Goal: Navigation & Orientation: Find specific page/section

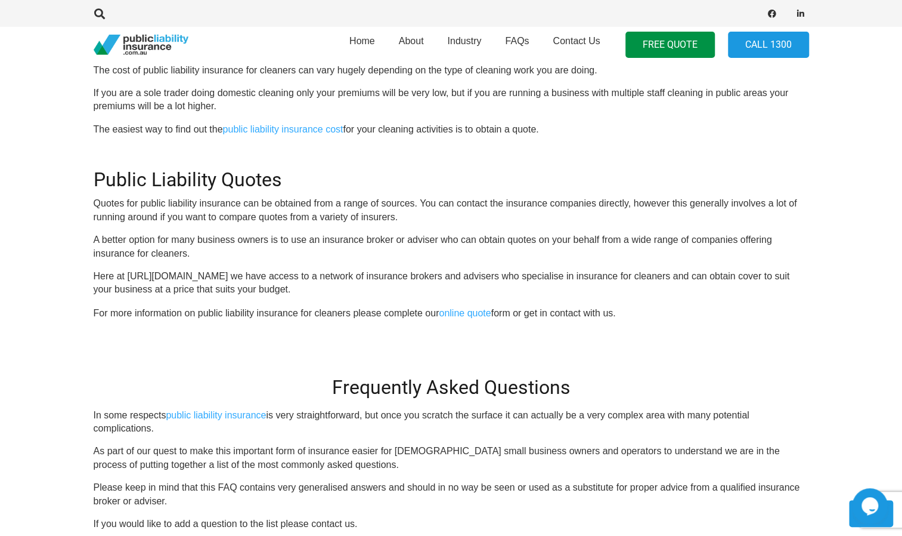
scroll to position [1072, 0]
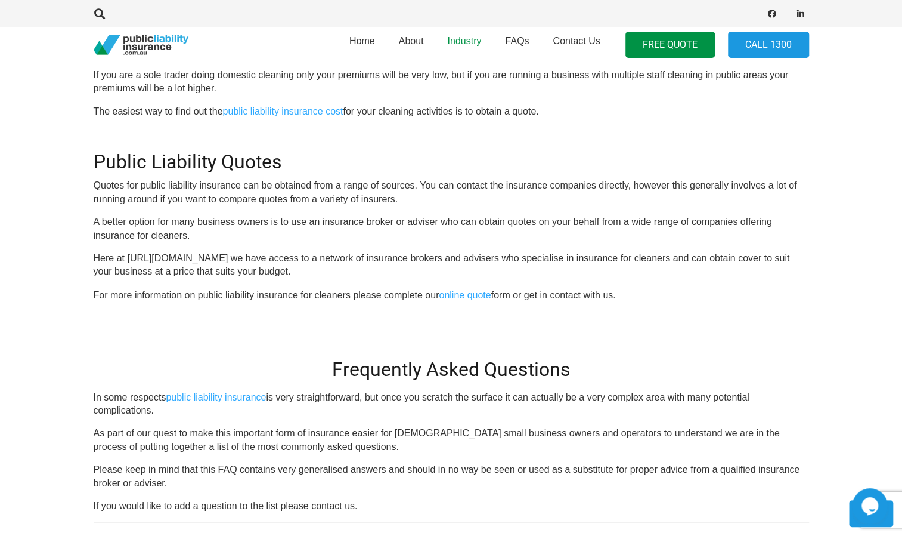
click at [476, 44] on span "Industry" at bounding box center [464, 41] width 34 height 10
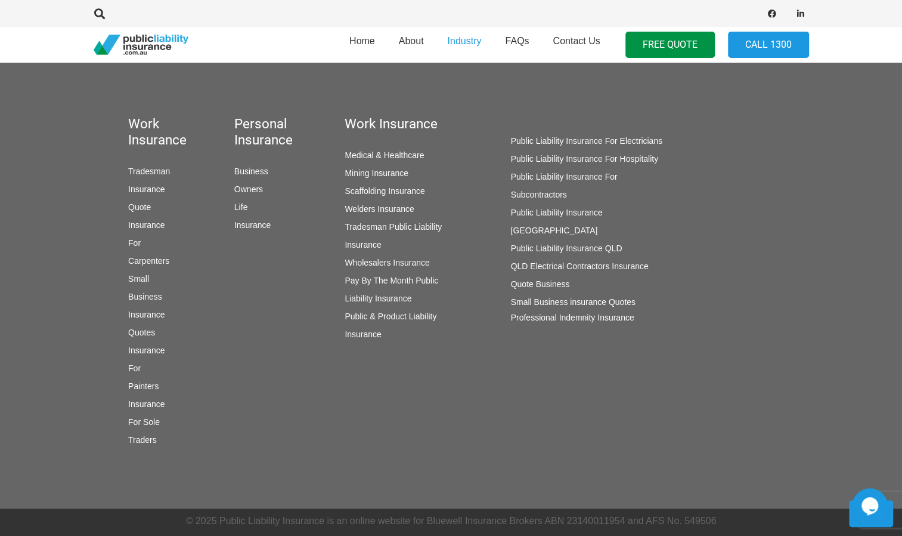
scroll to position [1270, 0]
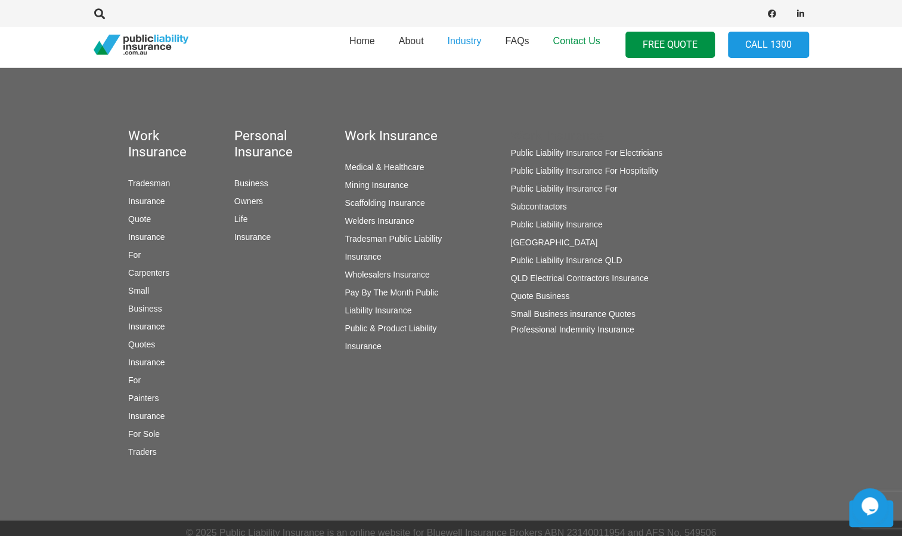
click at [564, 42] on span "Contact Us" at bounding box center [576, 41] width 47 height 10
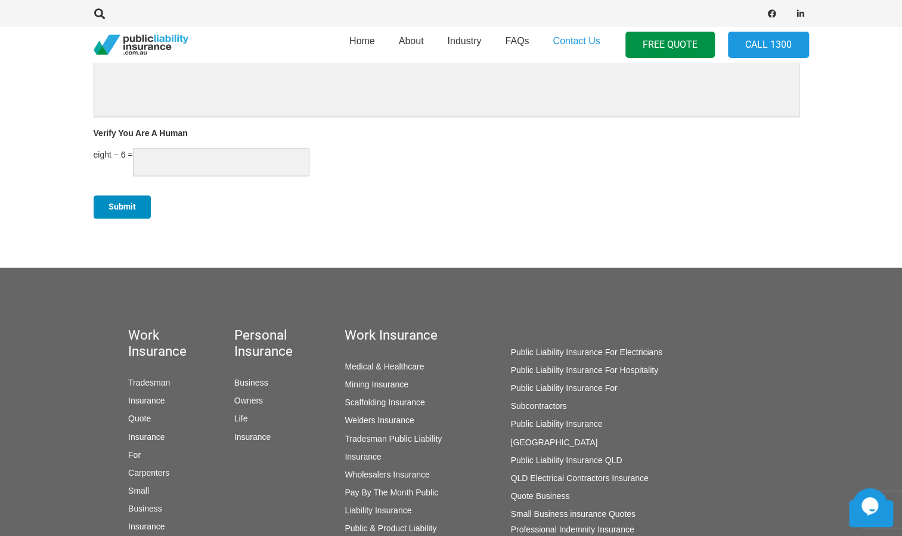
scroll to position [920, 0]
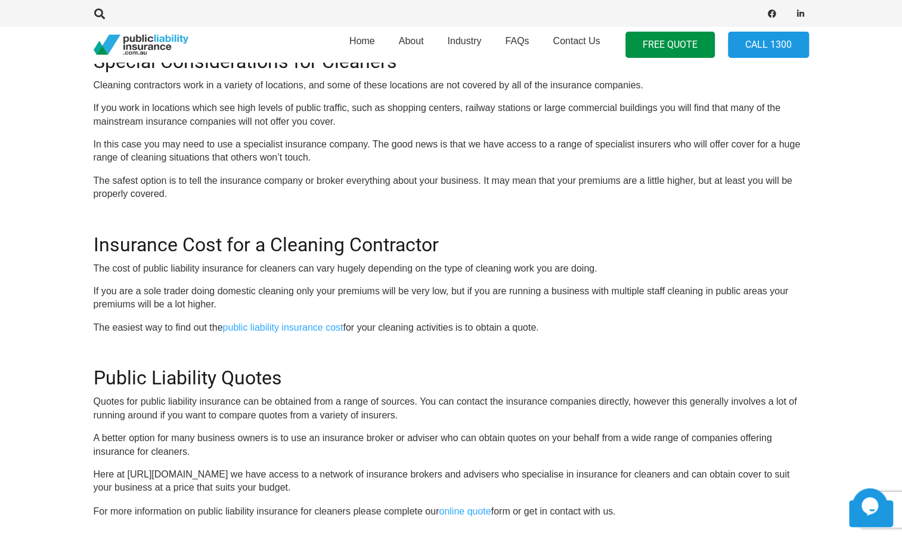
scroll to position [855, 0]
